Goal: Task Accomplishment & Management: Use online tool/utility

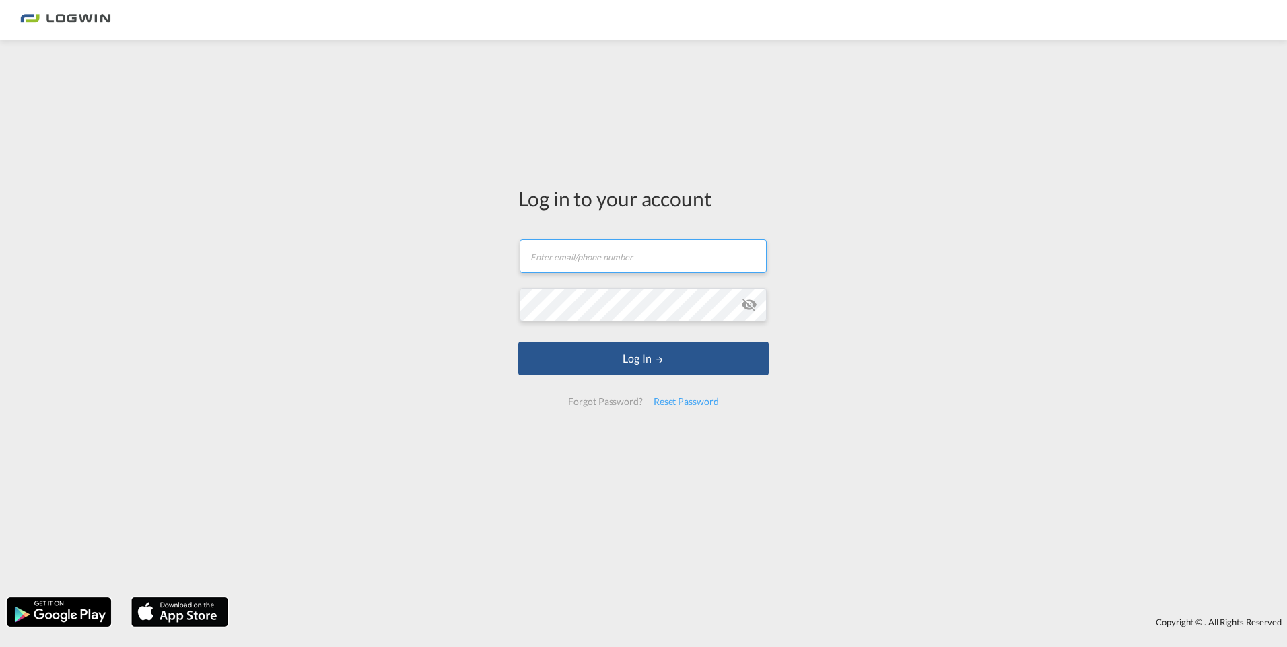
click at [563, 260] on input "text" at bounding box center [643, 257] width 247 height 34
type input "[EMAIL_ADDRESS][DOMAIN_NAME]"
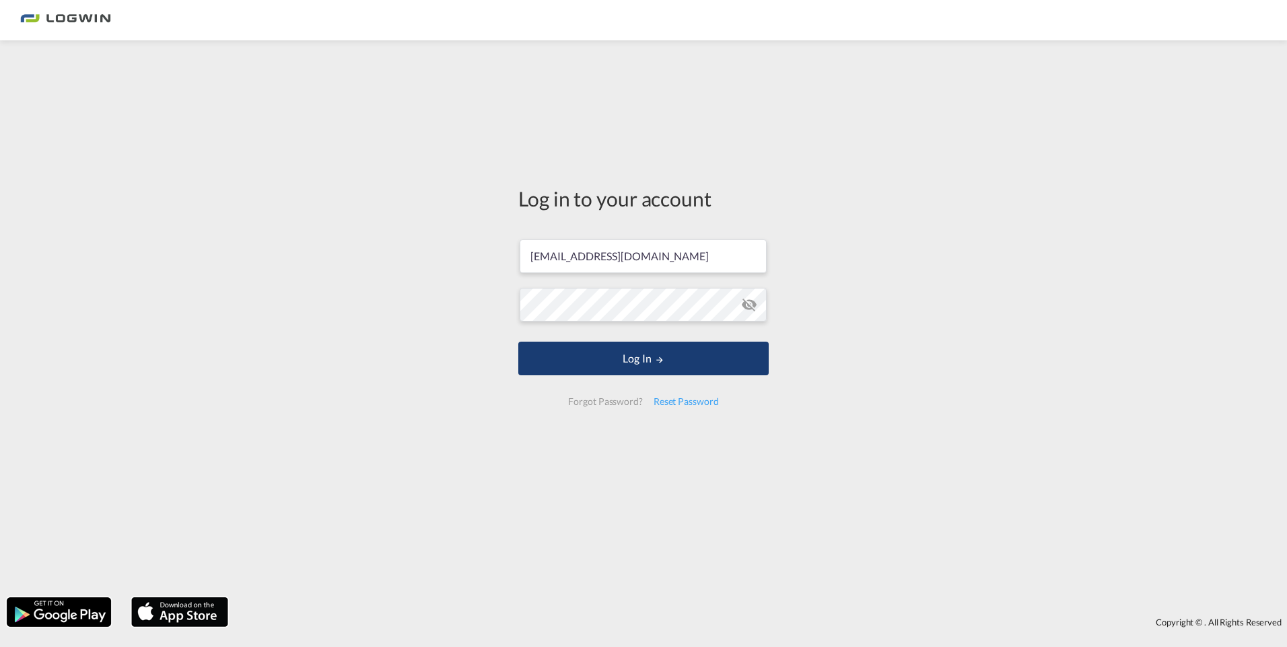
click at [648, 361] on button "Log In" at bounding box center [643, 359] width 250 height 34
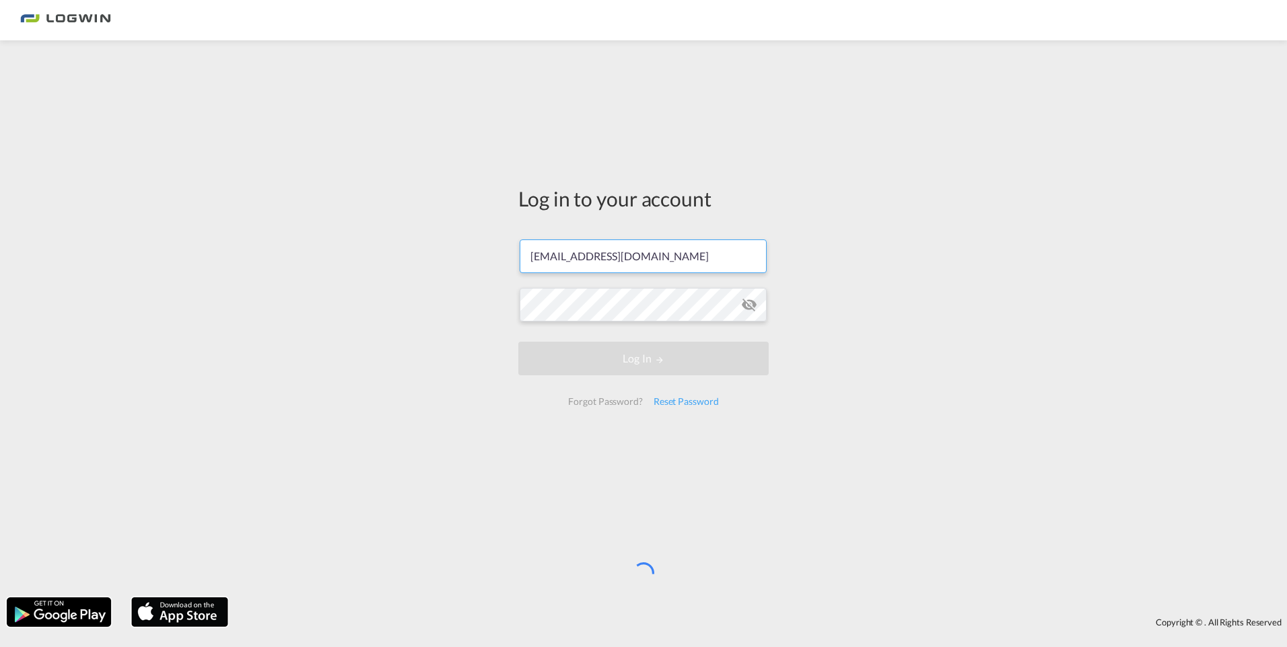
click at [696, 260] on input "[EMAIL_ADDRESS][DOMAIN_NAME]" at bounding box center [643, 257] width 247 height 34
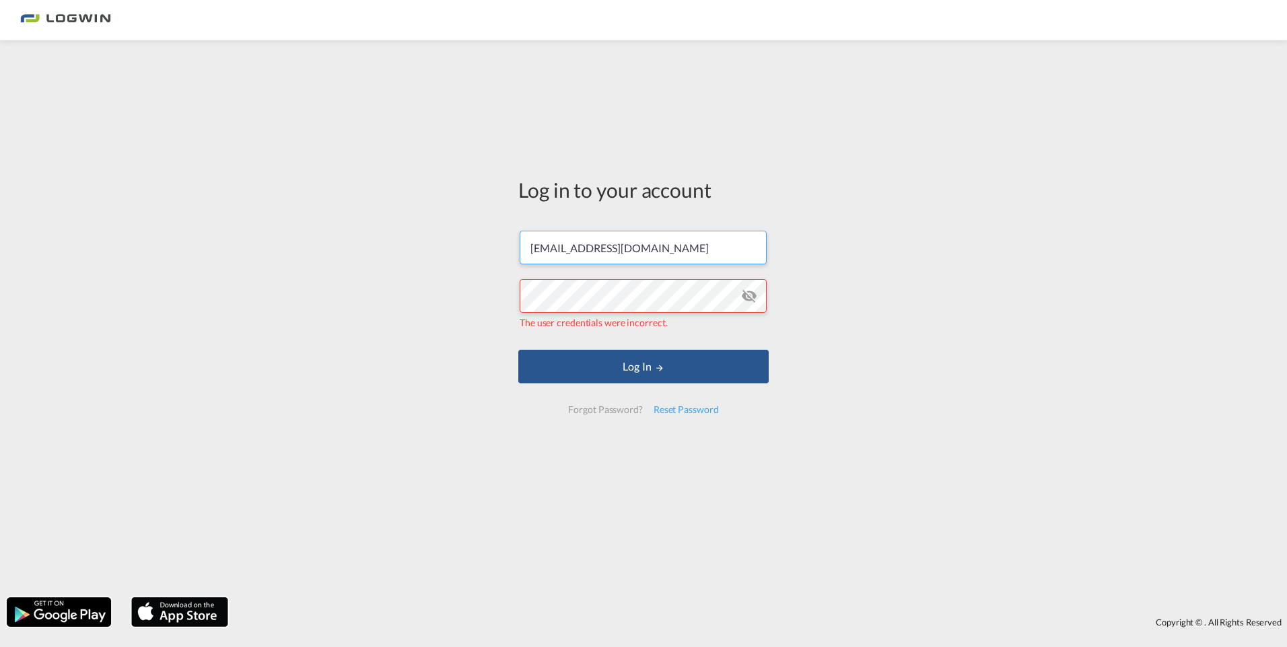
drag, startPoint x: 705, startPoint y: 246, endPoint x: 497, endPoint y: 254, distance: 208.1
click at [497, 254] on div "Log in to your account [EMAIL_ADDRESS][DOMAIN_NAME] The user credentials were i…" at bounding box center [643, 319] width 1287 height 544
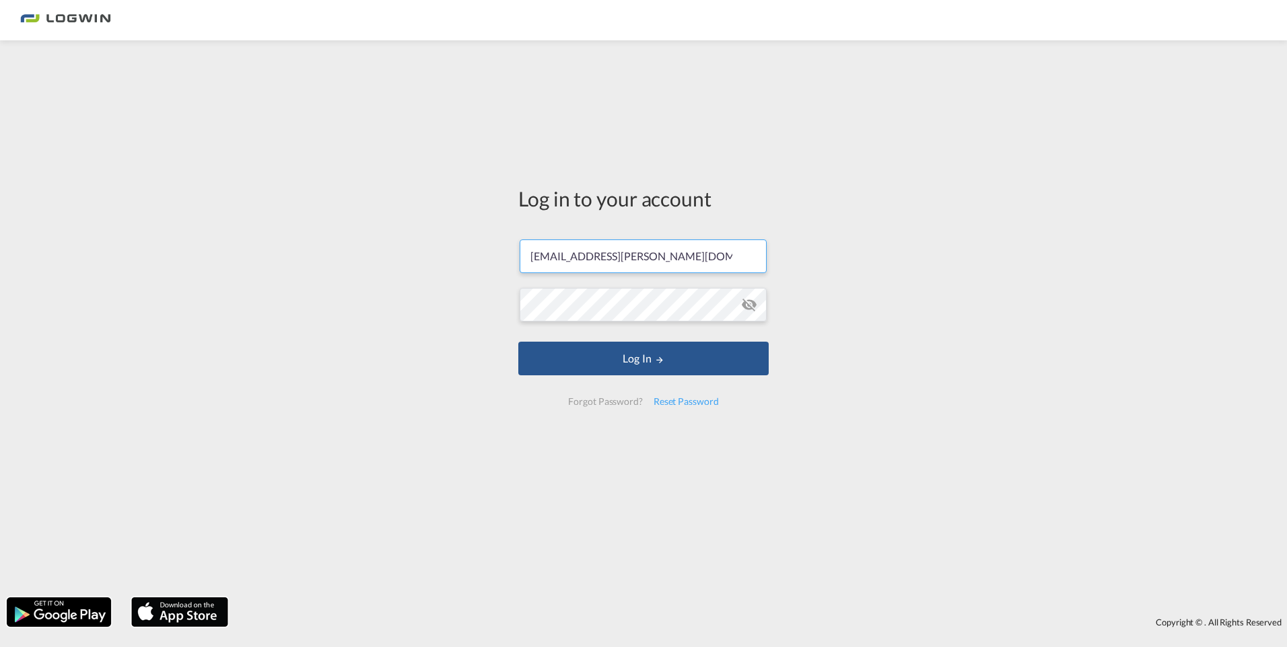
type input "[EMAIL_ADDRESS][DOMAIN_NAME]"
drag, startPoint x: 708, startPoint y: 258, endPoint x: 470, endPoint y: 262, distance: 237.6
click at [470, 262] on div "Log in to your account [EMAIL_ADDRESS][DOMAIN_NAME] Log In Forgot Password? Res…" at bounding box center [643, 319] width 1287 height 544
click at [586, 254] on input "[EMAIL_ADDRESS][DOMAIN_NAME]" at bounding box center [643, 257] width 247 height 34
click at [590, 252] on input "[EMAIL_ADDRESS][DOMAIN_NAME]" at bounding box center [643, 257] width 247 height 34
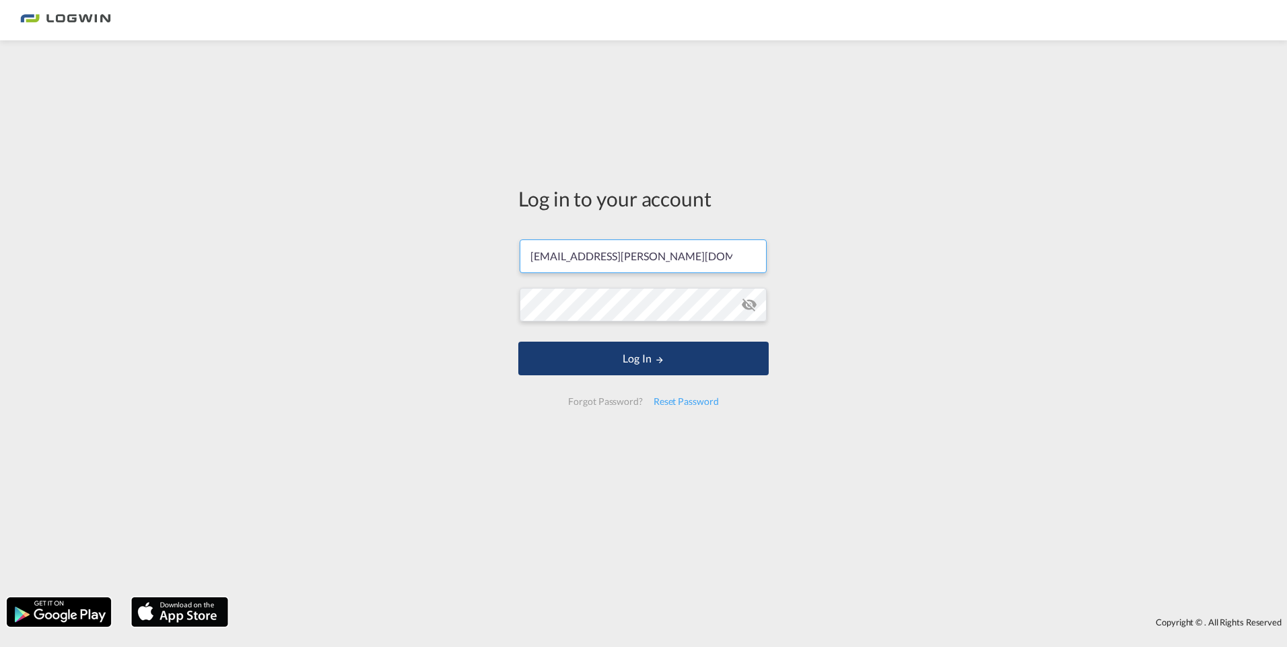
type input "[EMAIL_ADDRESS][PERSON_NAME][DOMAIN_NAME]"
click at [610, 360] on button "Log In" at bounding box center [643, 359] width 250 height 34
